Goal: Task Accomplishment & Management: Manage account settings

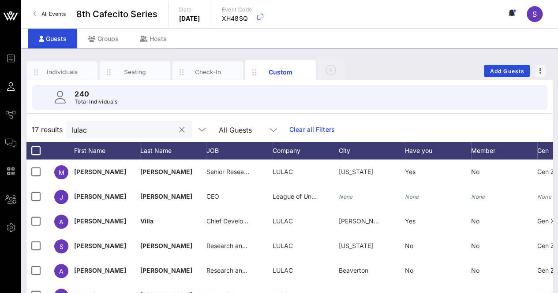
click at [179, 129] on button "clear icon" at bounding box center [182, 130] width 6 height 9
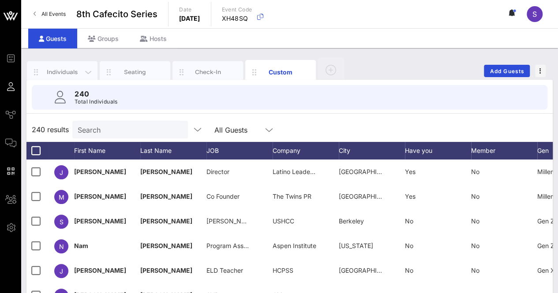
click at [52, 70] on div "Individuals" at bounding box center [62, 72] width 39 height 8
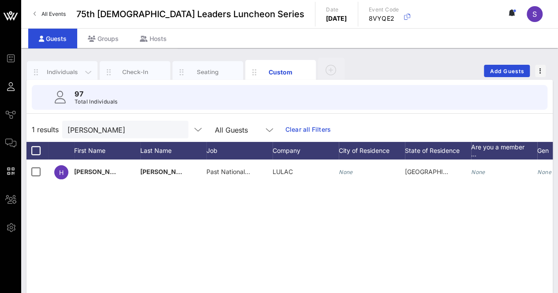
click at [71, 71] on div "Individuals" at bounding box center [62, 72] width 39 height 8
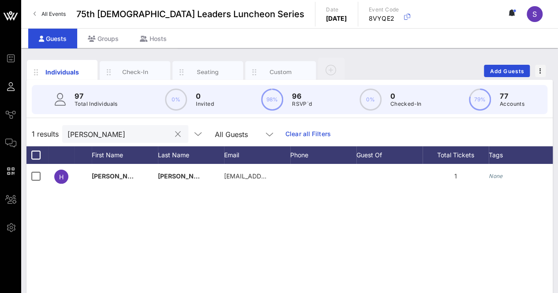
click at [175, 134] on button "clear icon" at bounding box center [178, 134] width 6 height 9
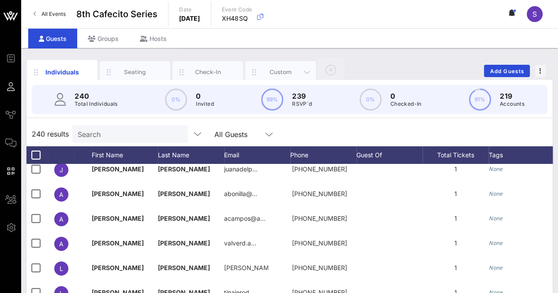
click at [286, 68] on div "Custom" at bounding box center [280, 72] width 39 height 8
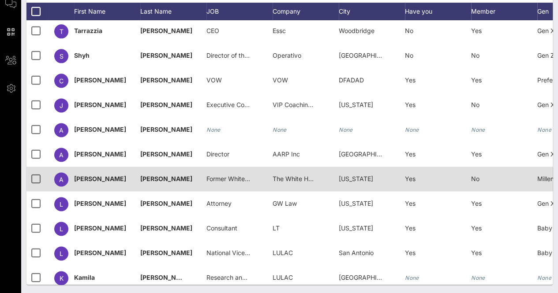
scroll to position [5580, 0]
